Goal: Find specific page/section: Find specific page/section

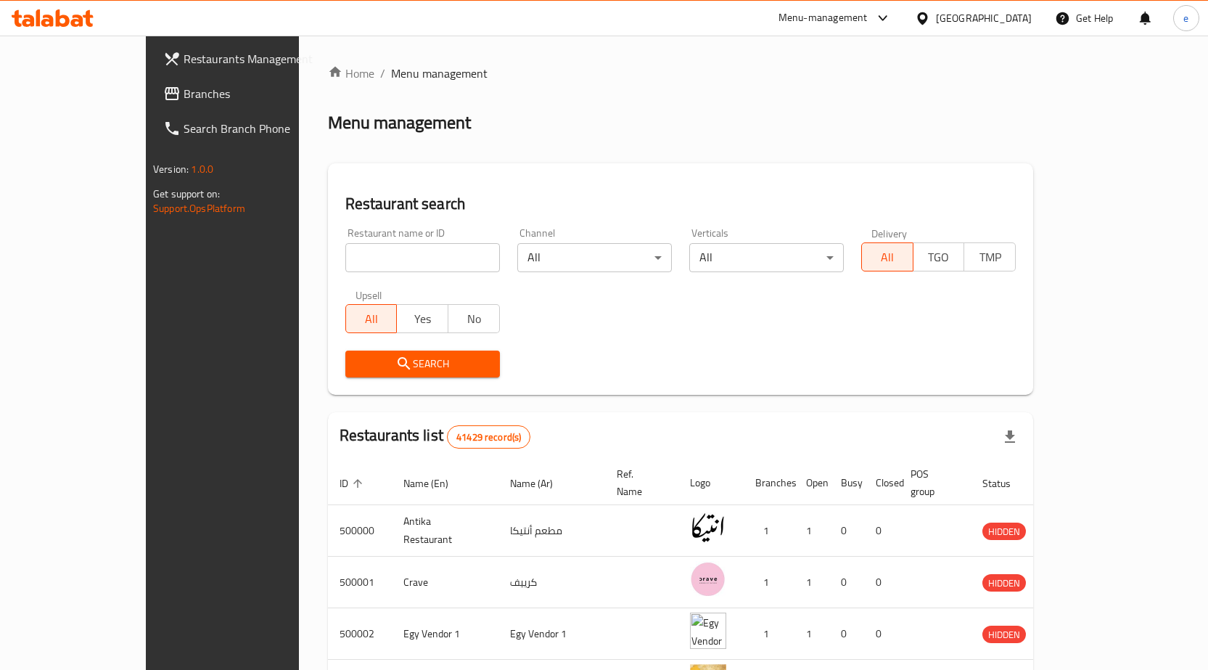
click at [409, 265] on input "search" at bounding box center [422, 257] width 155 height 29
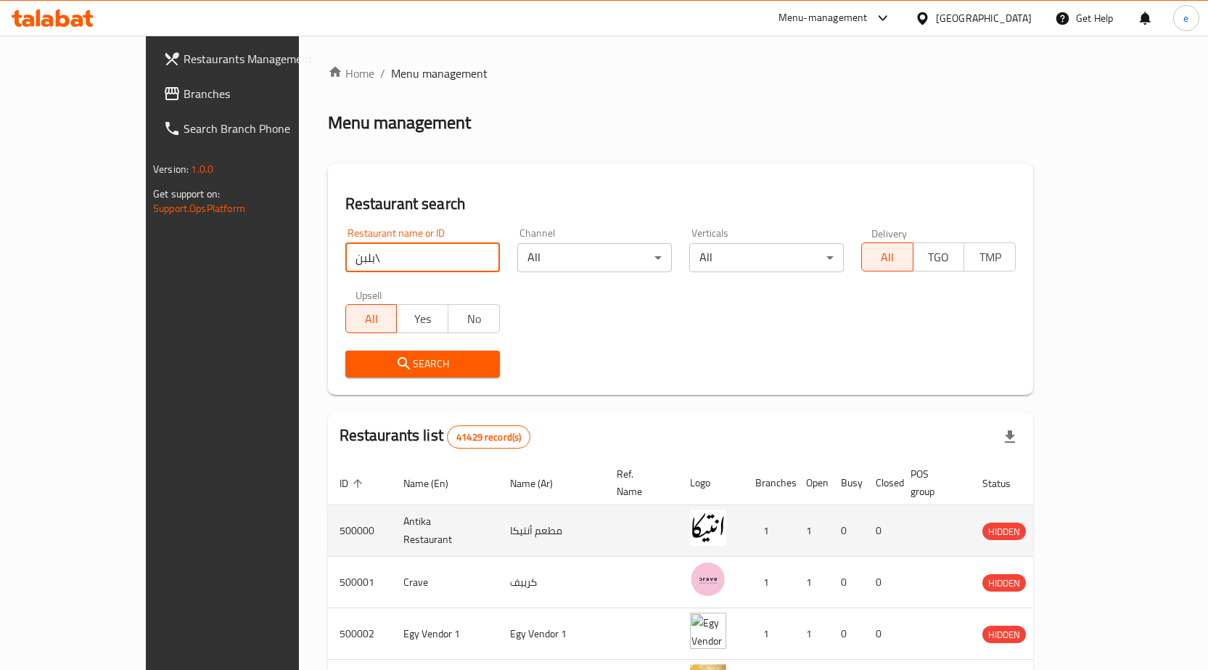
type input "بلبن"
click button "Search" at bounding box center [422, 363] width 155 height 27
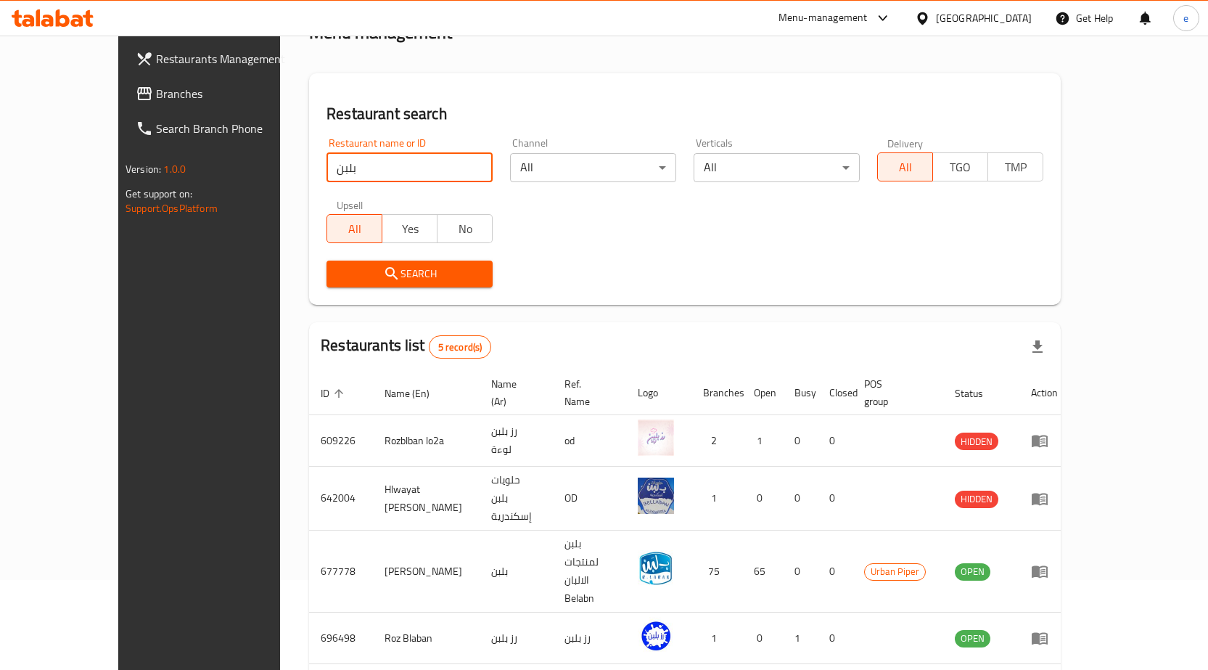
scroll to position [155, 0]
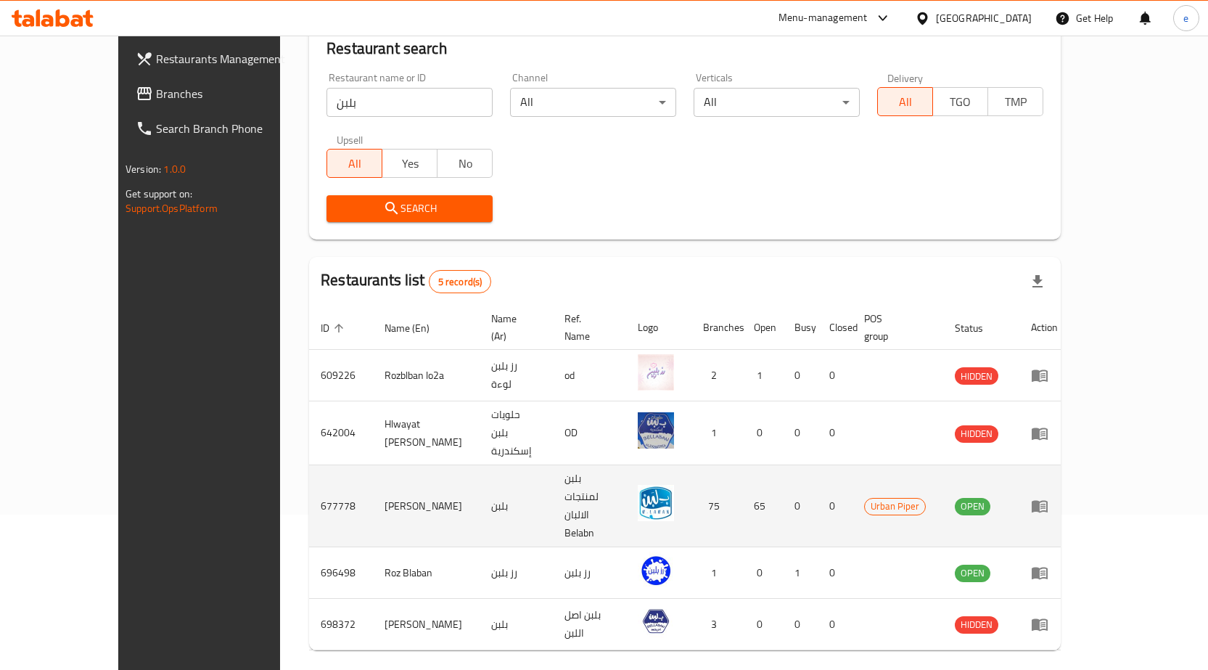
click at [309, 465] on td "677778" at bounding box center [341, 506] width 64 height 82
copy td "677778"
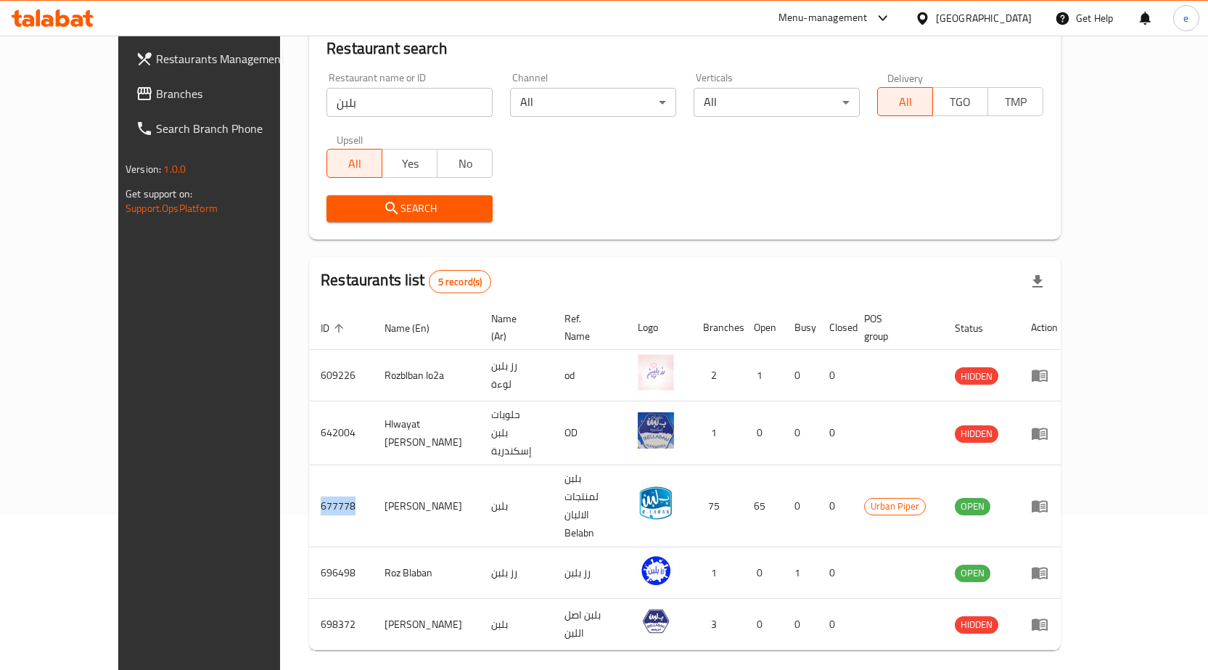
click at [147, 70] on link "Restaurants Management" at bounding box center [222, 58] width 196 height 35
